Goal: Navigation & Orientation: Find specific page/section

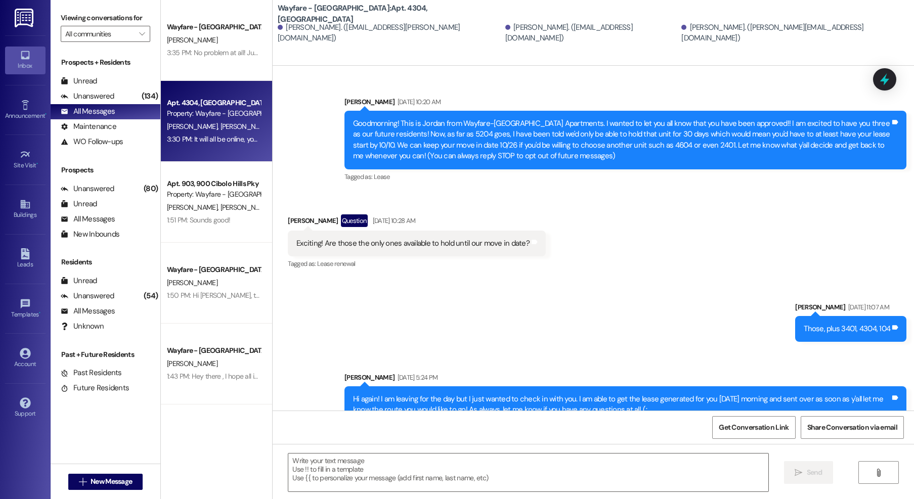
scroll to position [14882, 0]
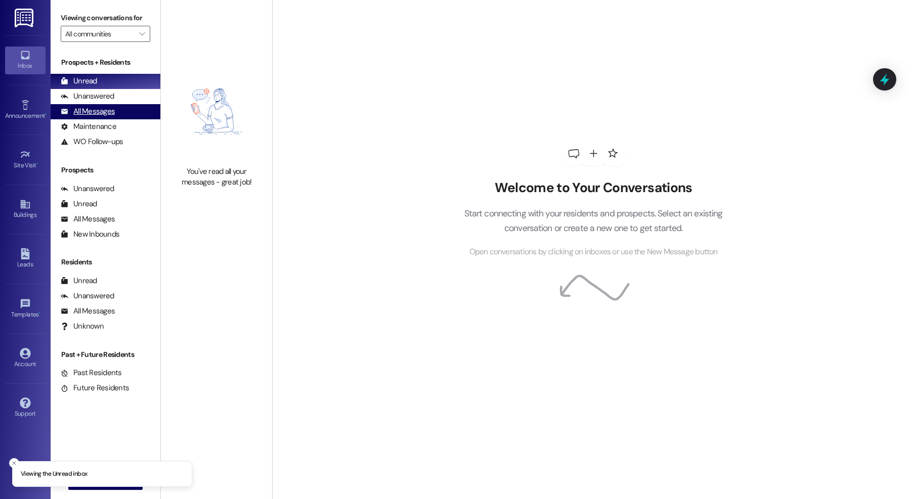
click at [102, 113] on div "All Messages" at bounding box center [88, 111] width 54 height 11
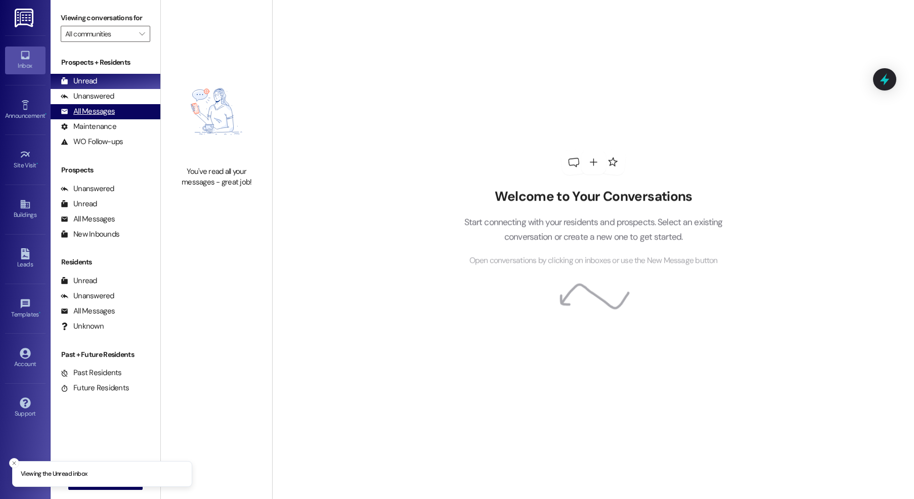
click at [93, 111] on div "All Messages" at bounding box center [88, 111] width 54 height 11
